Goal: Transaction & Acquisition: Register for event/course

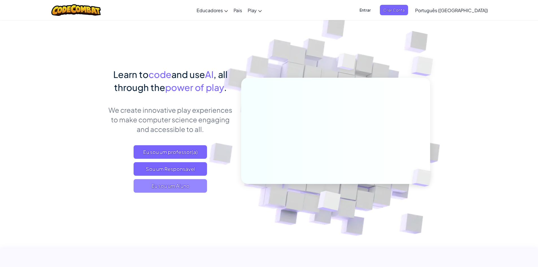
click at [169, 184] on span "Eu sou um Aluno" at bounding box center [170, 186] width 73 height 14
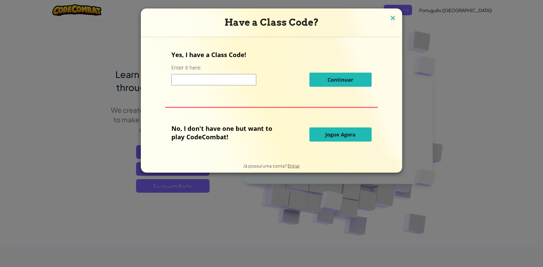
click at [393, 17] on img at bounding box center [392, 18] width 7 height 8
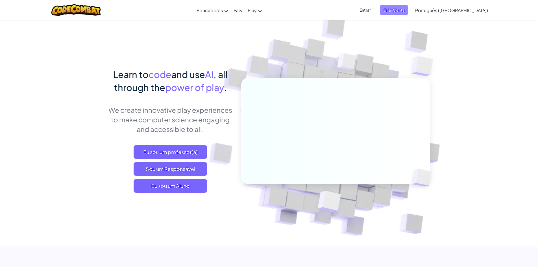
click at [408, 9] on span "Criar Conta" at bounding box center [394, 10] width 28 height 10
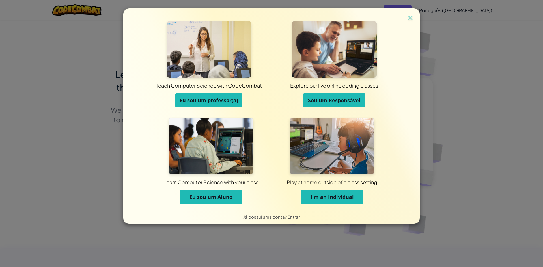
click at [210, 194] on span "Eu sou um Aluno" at bounding box center [210, 197] width 43 height 7
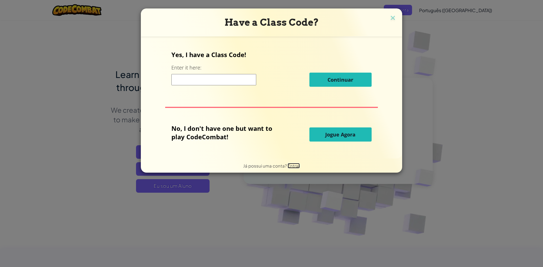
click at [294, 165] on span "Entrar" at bounding box center [293, 165] width 12 height 5
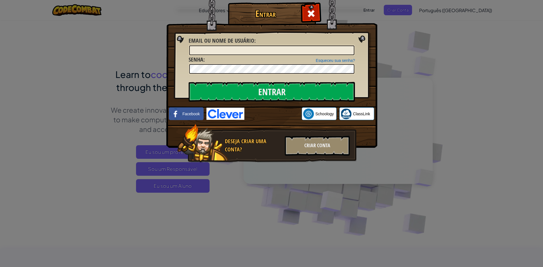
click at [315, 135] on div "Deseja Criar uma Conta? Criar Conta" at bounding box center [266, 143] width 179 height 39
click at [307, 140] on div "Criar Conta" at bounding box center [317, 146] width 65 height 20
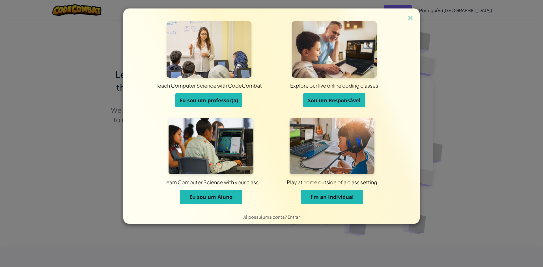
click at [207, 196] on span "Eu sou um Aluno" at bounding box center [210, 197] width 43 height 7
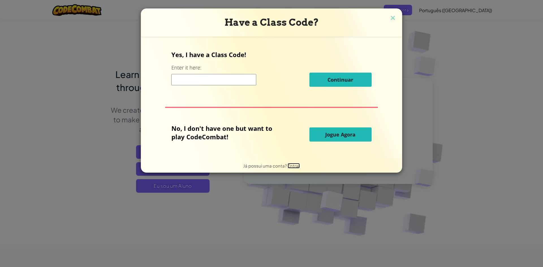
click at [294, 164] on span "Entrar" at bounding box center [293, 165] width 12 height 5
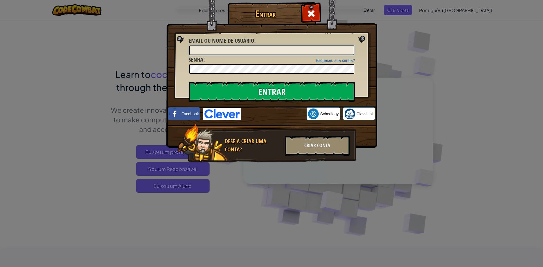
click at [206, 51] on input "Email ou nome de usuário :" at bounding box center [271, 50] width 165 height 10
type input "Davi C"
click at [260, 93] on input "Entrar" at bounding box center [271, 92] width 166 height 20
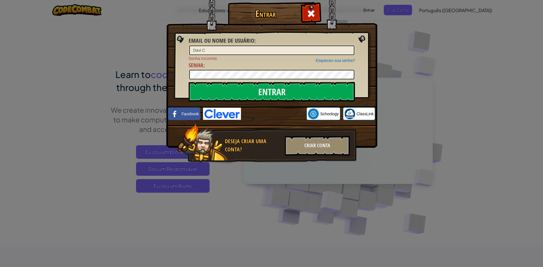
click at [387, 22] on div "Entrar Email ou nome de usuário : Davi C Esqueceu sua senha? Senha Incorreta Se…" at bounding box center [271, 133] width 543 height 267
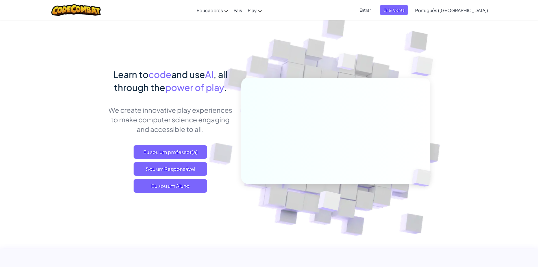
click at [374, 9] on span "Entrar" at bounding box center [365, 10] width 18 height 10
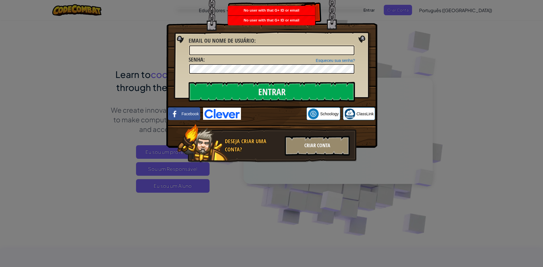
click at [295, 138] on div "Criar Conta" at bounding box center [317, 146] width 65 height 20
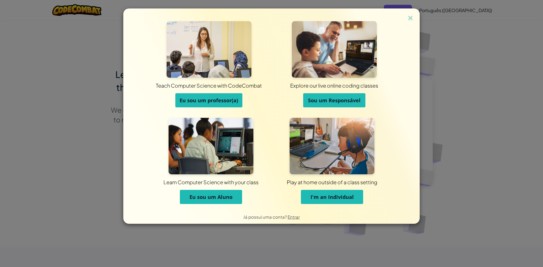
click at [327, 198] on span "I'm an Individual" at bounding box center [331, 197] width 43 height 7
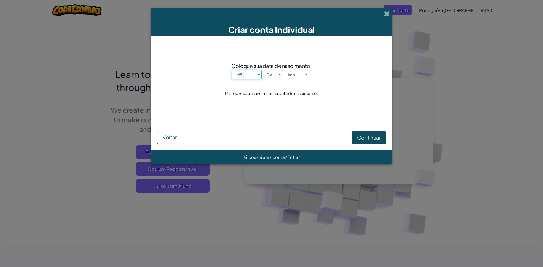
drag, startPoint x: 258, startPoint y: 74, endPoint x: 255, endPoint y: 76, distance: 3.4
click at [258, 74] on select "Mês Janeiro Fevereiro Março Abril Maio Junho Julho Agosto Setembro Outubro Nove…" at bounding box center [246, 75] width 30 height 10
select select "6"
click at [231, 70] on select "Mês Janeiro Fevereiro Março Abril Maio Junho Julho Agosto Setembro Outubro Nove…" at bounding box center [246, 75] width 30 height 10
drag, startPoint x: 267, startPoint y: 71, endPoint x: 269, endPoint y: 79, distance: 7.9
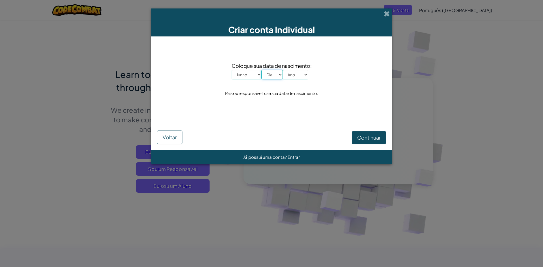
click at [268, 73] on select "Dia 1 2 3 4 5 6 7 8 9 10 11 12 13 14 15 16 17 18 19 20 21 22 23 24 25 26 27 28 …" at bounding box center [271, 75] width 21 height 10
click at [261, 70] on select "Dia 1 2 3 4 5 6 7 8 9 10 11 12 13 14 15 16 17 18 19 20 21 22 23 24 25 26 27 28 …" at bounding box center [271, 75] width 21 height 10
drag, startPoint x: 272, startPoint y: 75, endPoint x: 273, endPoint y: 79, distance: 3.8
click at [272, 76] on select "Dia 1 2 3 4 5 6 7 8 9 10 11 12 13 14 15 16 17 18 19 20 21 22 23 24 25 26 27 28 …" at bounding box center [271, 75] width 21 height 10
select select "10"
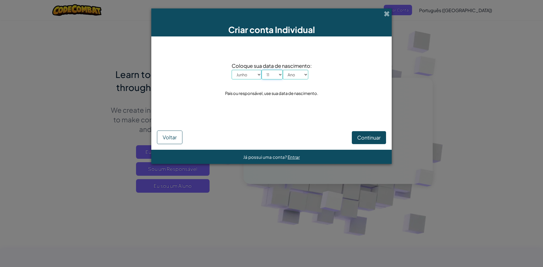
click at [261, 70] on select "Dia 1 2 3 4 5 6 7 8 9 10 11 12 13 14 15 16 17 18 19 20 21 22 23 24 25 26 27 28 …" at bounding box center [271, 75] width 21 height 10
drag, startPoint x: 302, startPoint y: 73, endPoint x: 297, endPoint y: 79, distance: 7.4
click at [301, 73] on select "Ano 2025 2024 2023 2022 2021 2020 2019 2018 2017 2016 2015 2014 2013 2012 2011 …" at bounding box center [295, 75] width 25 height 10
select select "2007"
click at [283, 70] on select "Ano 2025 2024 2023 2022 2021 2020 2019 2018 2017 2016 2015 2014 2013 2012 2011 …" at bounding box center [295, 75] width 25 height 10
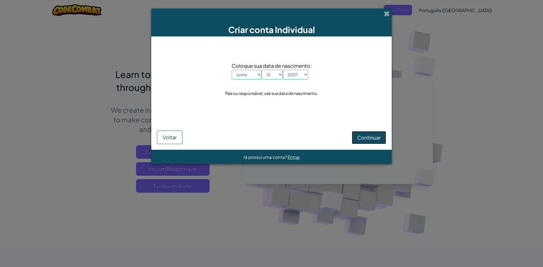
click at [372, 136] on span "Continuar" at bounding box center [368, 137] width 23 height 6
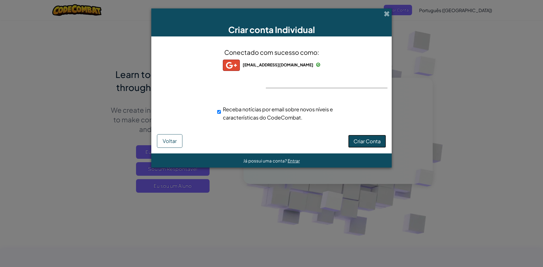
click at [366, 141] on span "Criar Conta" at bounding box center [366, 141] width 27 height 6
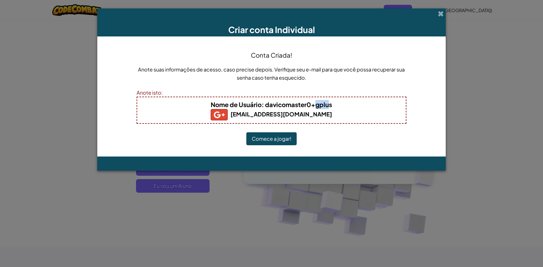
drag, startPoint x: 329, startPoint y: 106, endPoint x: 315, endPoint y: 105, distance: 14.7
click at [315, 105] on b "Nome de Usuário : davicomaster0+gplus" at bounding box center [271, 105] width 121 height 8
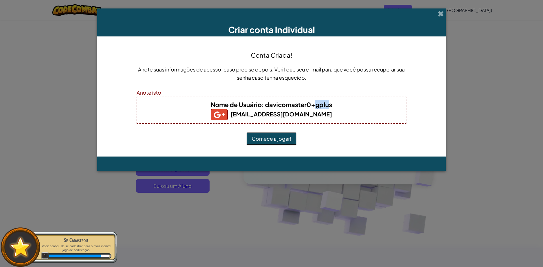
click at [260, 138] on button "Comece a jogar!" at bounding box center [271, 138] width 50 height 13
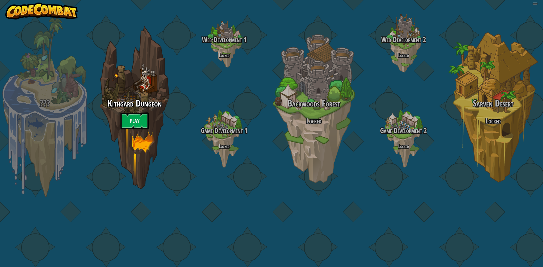
select select "pt-BR"
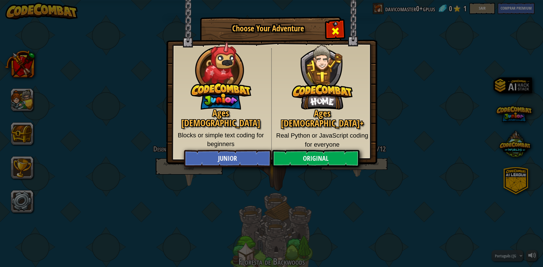
click at [330, 31] on div "Close modal" at bounding box center [335, 30] width 18 height 18
